Goal: Navigation & Orientation: Go to known website

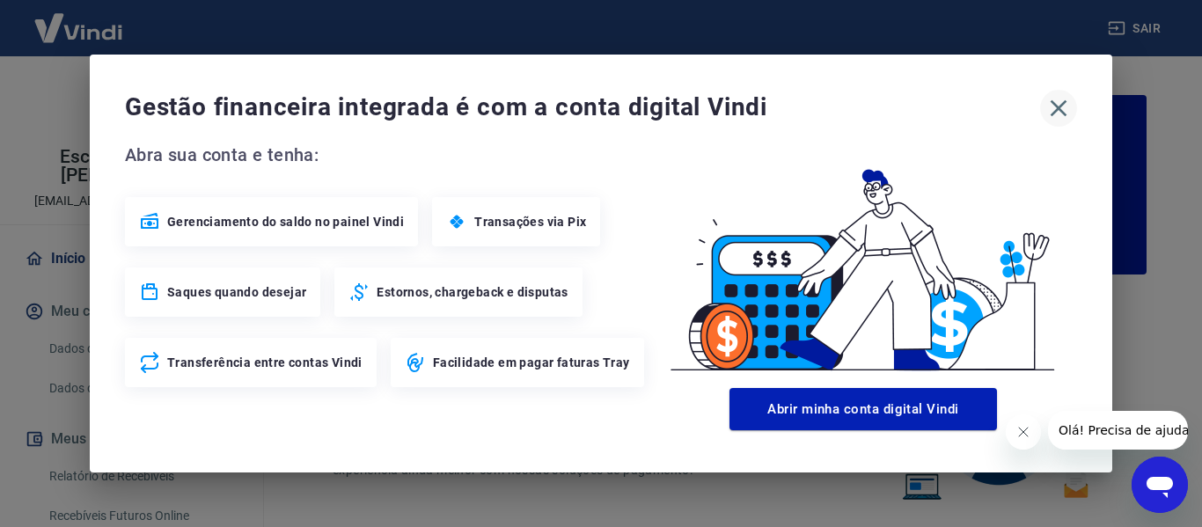
click at [1058, 108] on icon "button" at bounding box center [1059, 108] width 17 height 17
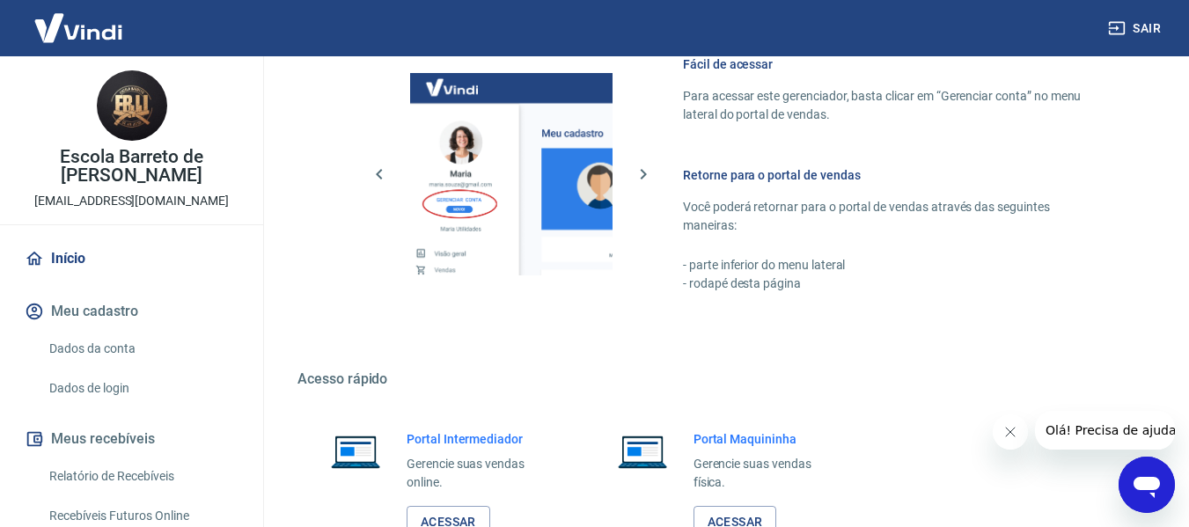
scroll to position [1099, 0]
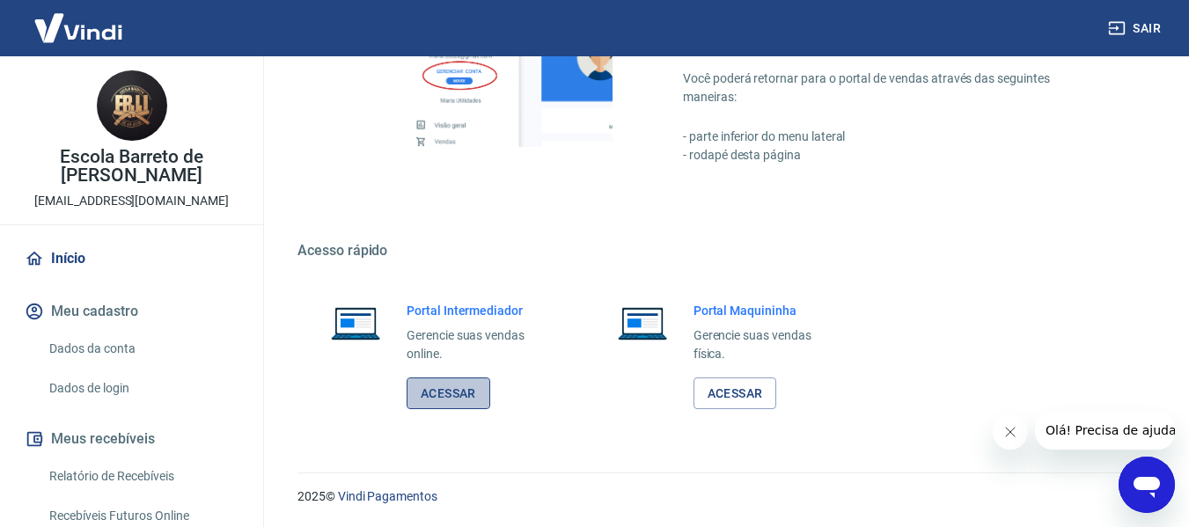
click at [462, 386] on link "Acessar" at bounding box center [449, 393] width 84 height 33
